Goal: Task Accomplishment & Management: Manage account settings

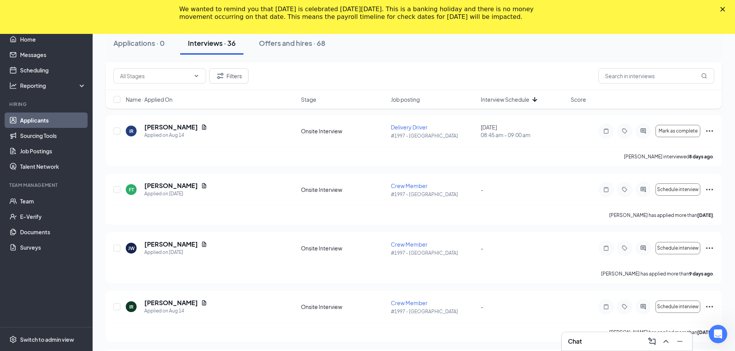
click at [505, 106] on div "Name · Applied On Stage Job posting Interview Schedule Score" at bounding box center [414, 99] width 616 height 19
click at [512, 97] on span "Interview Schedule" at bounding box center [505, 100] width 49 height 8
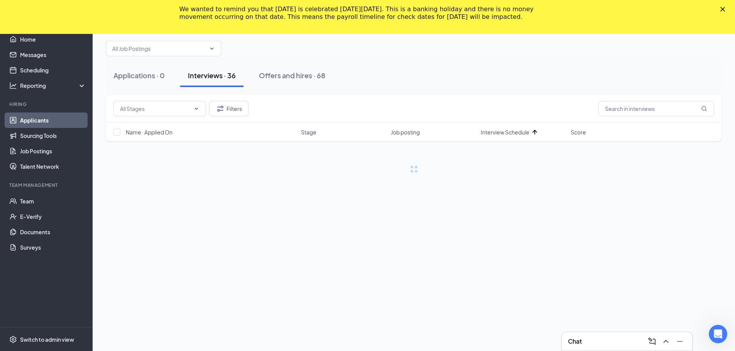
scroll to position [34, 0]
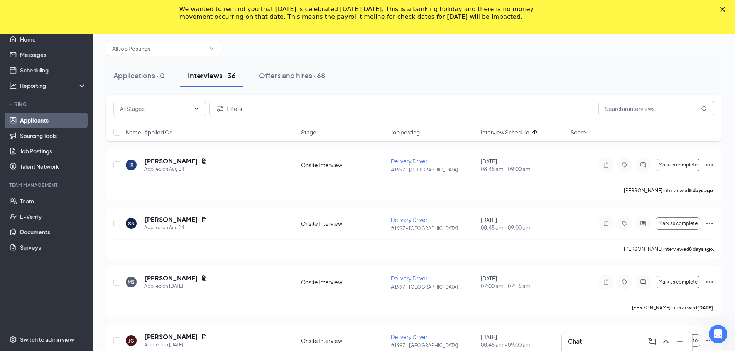
click at [492, 85] on div "Applications · 0 Interviews · 36 Offers and hires · 68" at bounding box center [414, 75] width 616 height 23
click at [501, 140] on div "Name · Applied On Stage Job posting Interview Schedule Score" at bounding box center [414, 132] width 616 height 19
click at [504, 135] on span "Interview Schedule" at bounding box center [505, 132] width 49 height 8
click at [507, 132] on span "Interview Schedule" at bounding box center [505, 132] width 49 height 8
click at [201, 221] on icon "Document" at bounding box center [204, 220] width 6 height 6
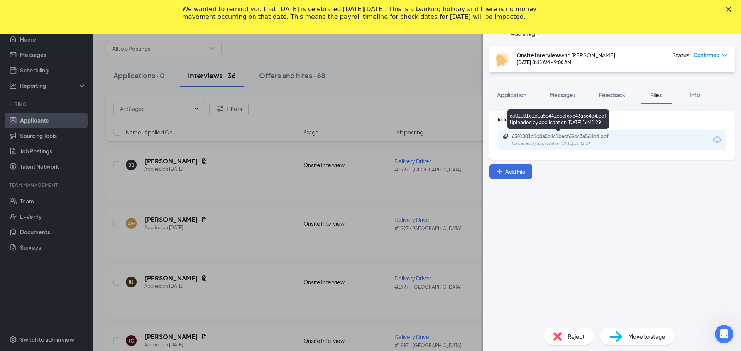
click at [526, 140] on div "6301001d1d0a5c441bacf69c43a564d4.pdf Uploaded by applicant on [DATE] 16:41:29" at bounding box center [564, 140] width 125 height 14
click at [436, 69] on div "AM [PERSON_NAME] Delivery Driver at #1997 - [GEOGRAPHIC_DATA] Add a tag Onsite …" at bounding box center [370, 175] width 741 height 351
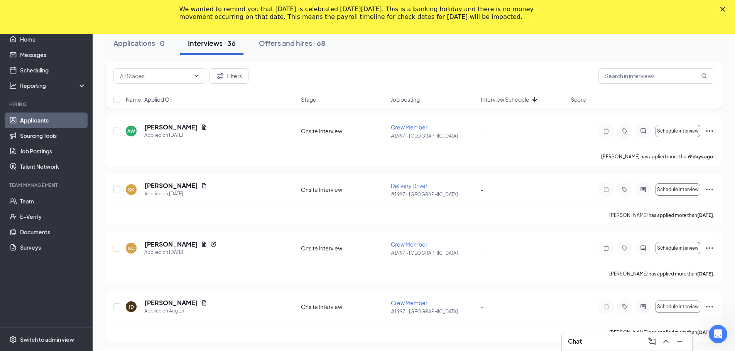
scroll to position [1314, 0]
